Goal: Information Seeking & Learning: Learn about a topic

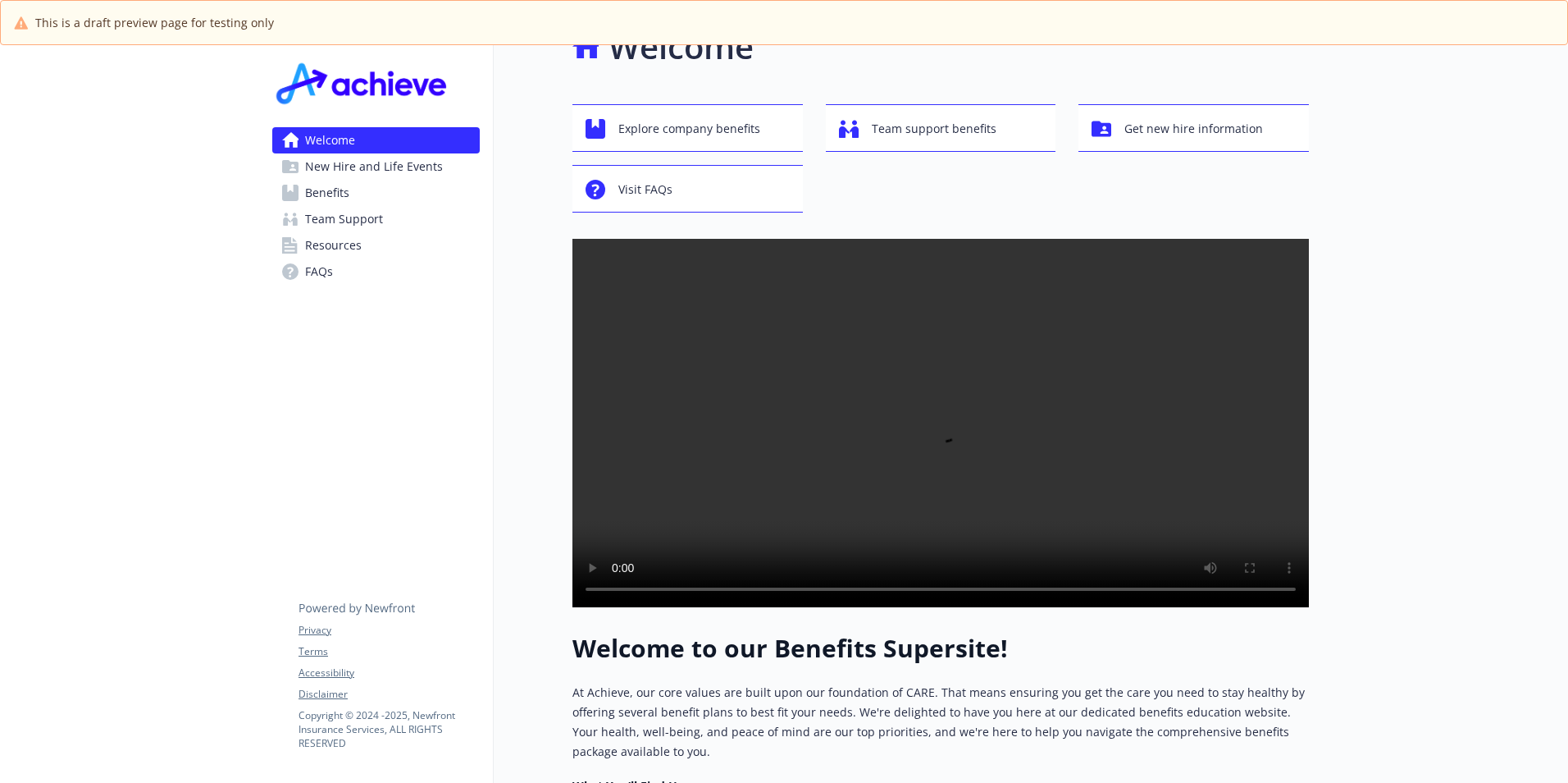
scroll to position [16, 0]
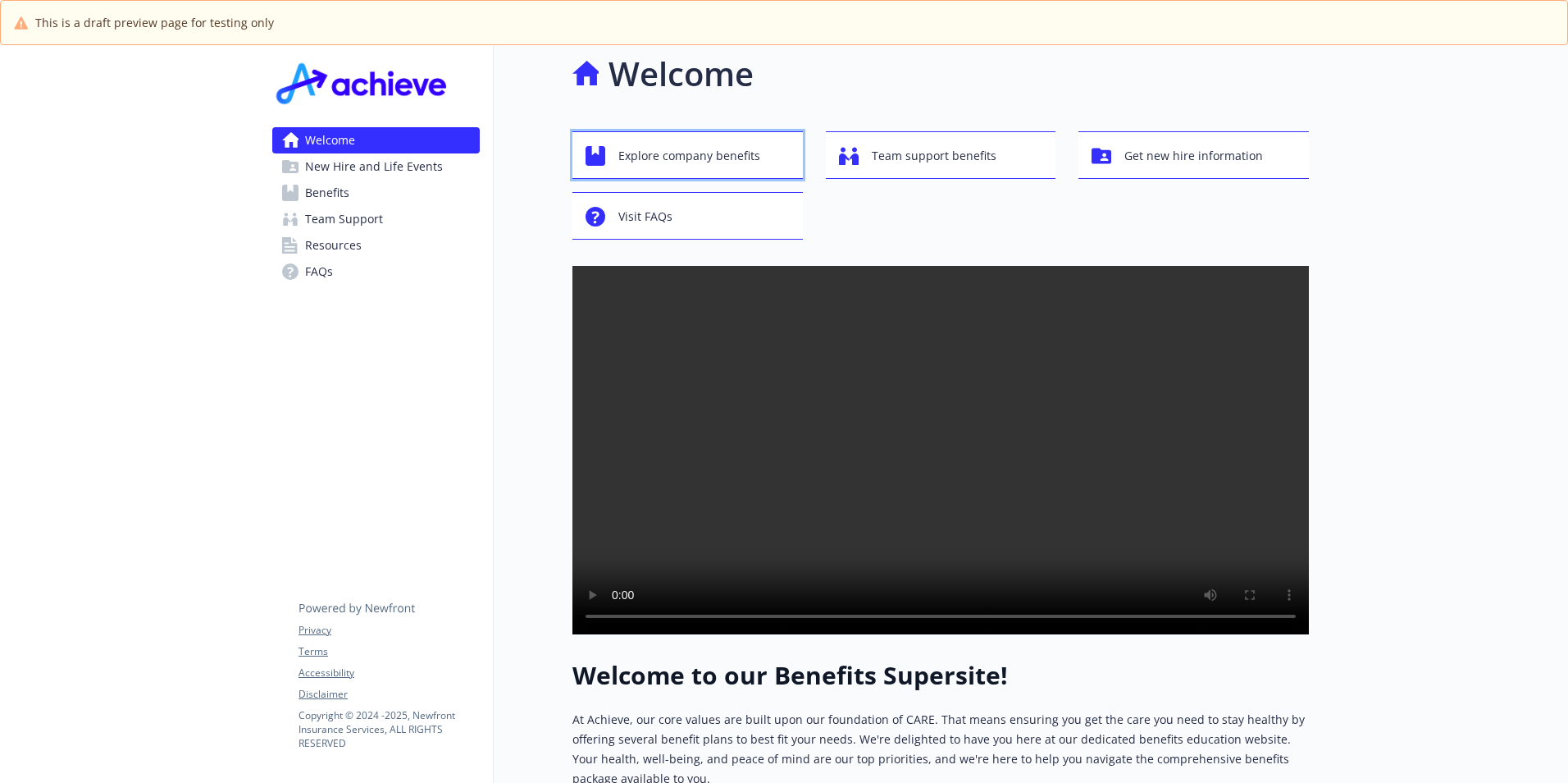
click at [668, 157] on span "Explore company benefits" at bounding box center [689, 155] width 142 height 31
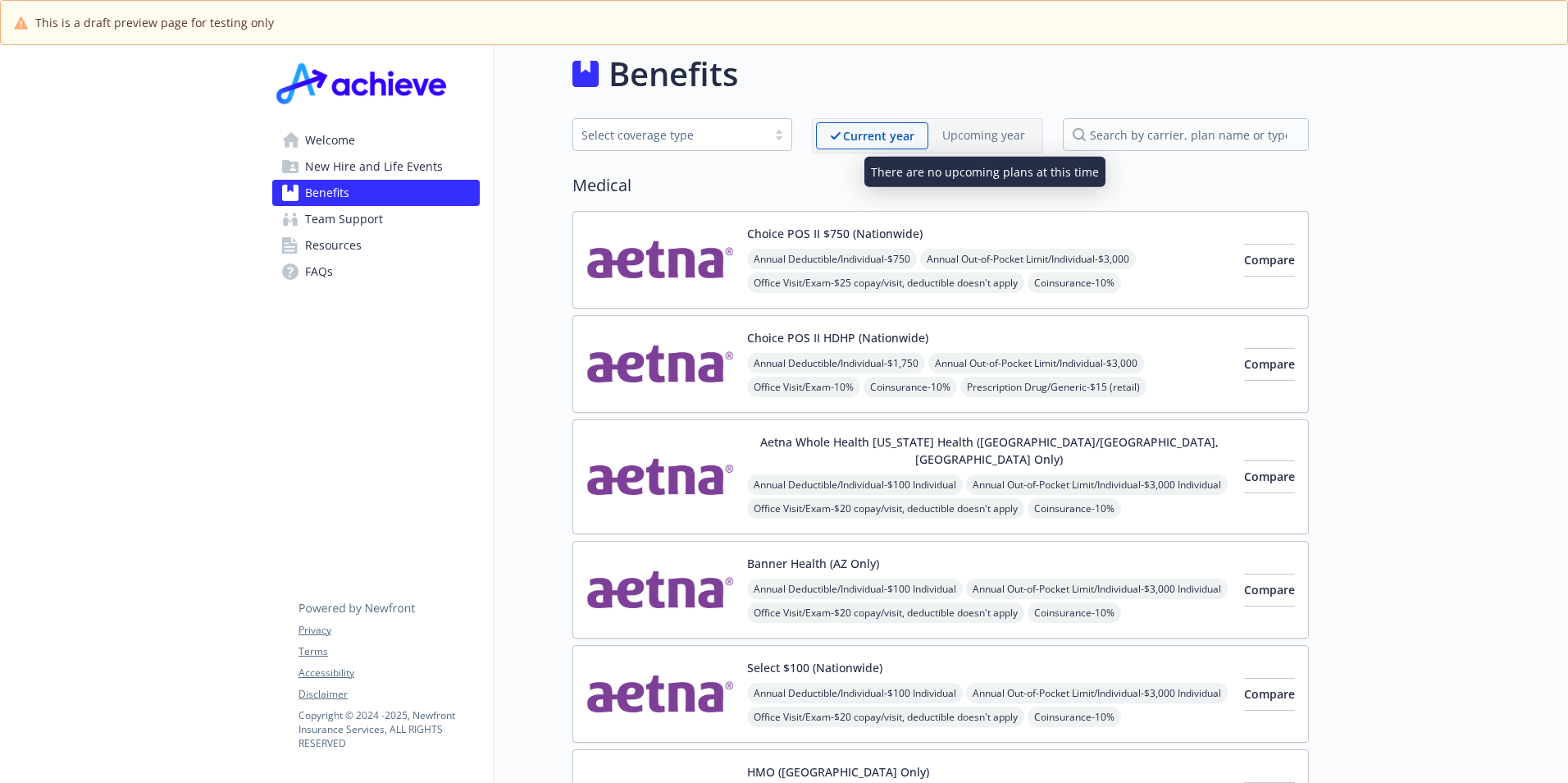
click at [981, 139] on p "Upcoming year" at bounding box center [983, 134] width 83 height 18
